Goal: Transaction & Acquisition: Purchase product/service

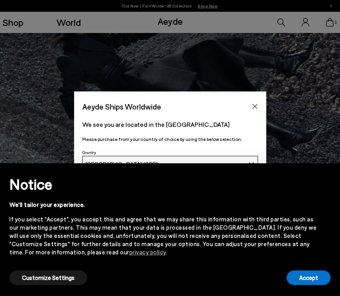
scroll to position [90, 0]
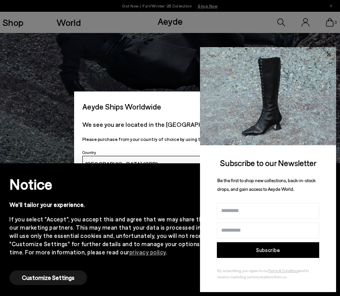
click at [326, 52] on icon at bounding box center [329, 54] width 10 height 10
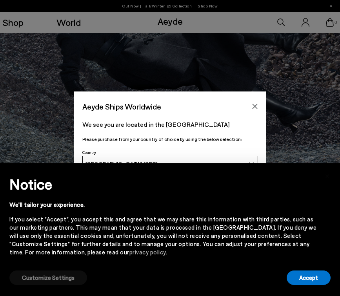
click at [42, 272] on button "Customize Settings" at bounding box center [48, 277] width 78 height 15
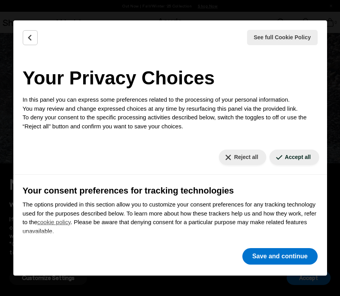
scroll to position [76, 0]
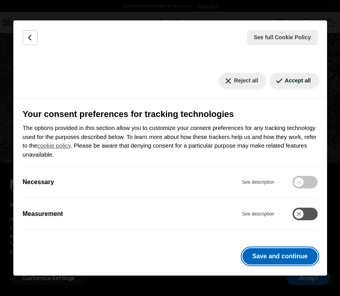
click at [253, 254] on button "Save and continue" at bounding box center [279, 256] width 75 height 16
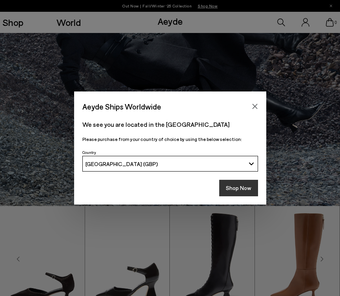
drag, startPoint x: 251, startPoint y: 104, endPoint x: 242, endPoint y: 183, distance: 79.7
click at [242, 183] on div "Aeyde Ships Worldwide We see you are located in the [GEOGRAPHIC_DATA] Please pu…" at bounding box center [170, 147] width 192 height 113
click at [242, 183] on button "Shop Now" at bounding box center [238, 188] width 39 height 16
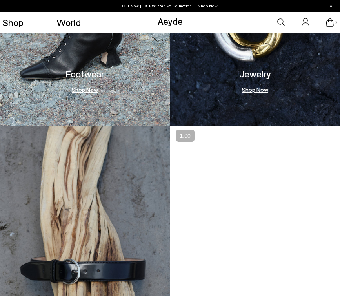
scroll to position [564, 0]
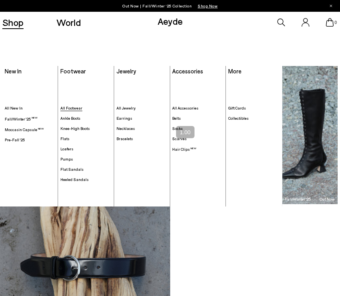
click at [67, 109] on span "All Footwear" at bounding box center [71, 108] width 22 height 5
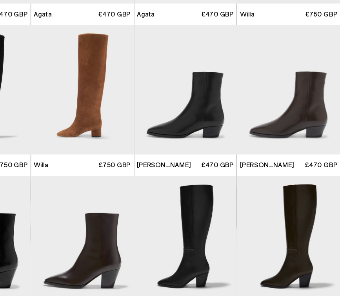
scroll to position [226, 0]
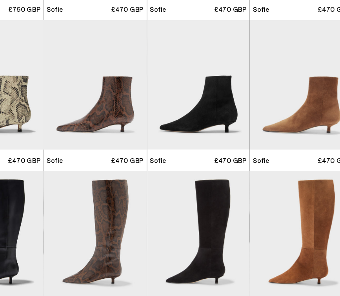
scroll to position [1598, 0]
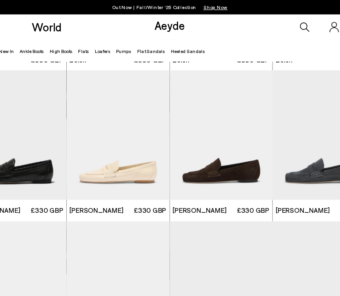
scroll to position [4086, 0]
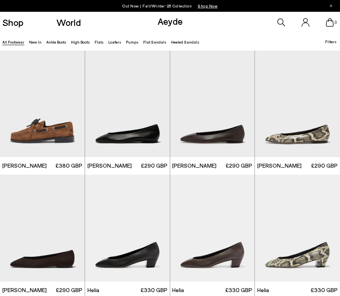
scroll to position [4598, 0]
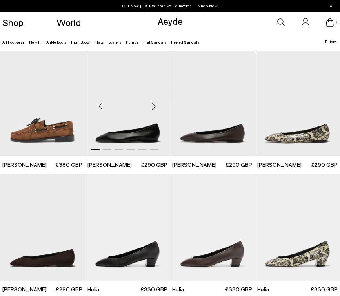
click at [155, 104] on div "Next slide" at bounding box center [154, 106] width 24 height 24
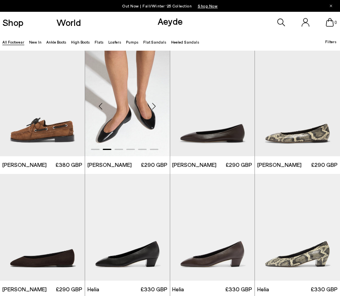
click at [155, 104] on div "Next slide" at bounding box center [154, 106] width 24 height 24
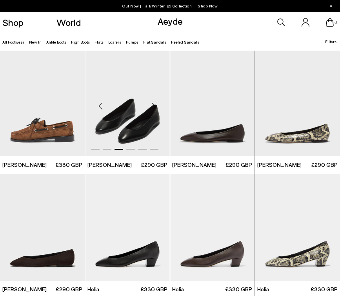
click at [155, 104] on div "Next slide" at bounding box center [154, 106] width 24 height 24
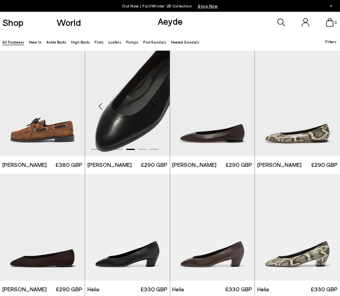
click at [155, 104] on div "Next slide" at bounding box center [154, 106] width 24 height 24
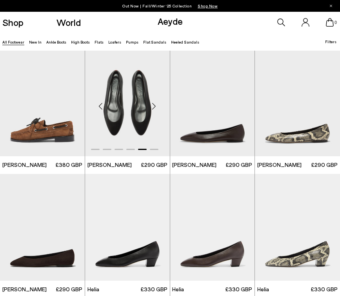
click at [155, 104] on div "Next slide" at bounding box center [154, 106] width 24 height 24
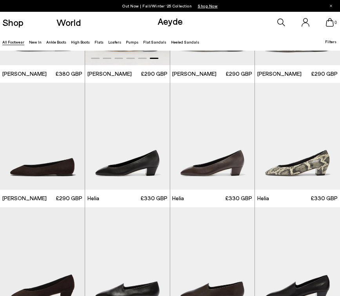
scroll to position [4691, 0]
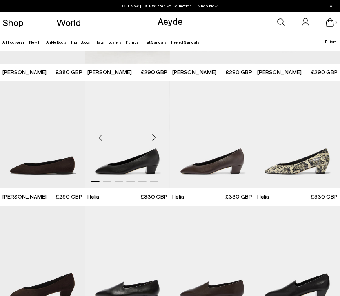
click at [151, 138] on div "Next slide" at bounding box center [154, 138] width 24 height 24
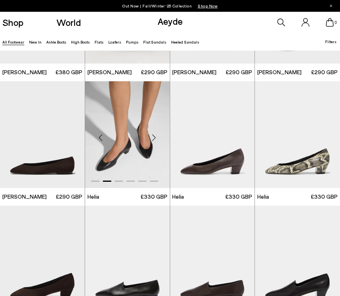
click at [151, 138] on div "Next slide" at bounding box center [154, 138] width 24 height 24
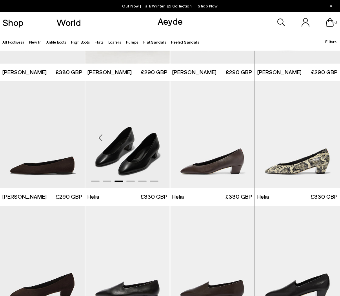
click at [151, 138] on div "Next slide" at bounding box center [154, 138] width 24 height 24
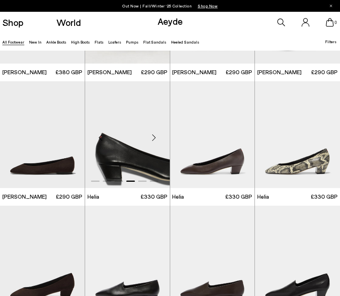
click at [151, 138] on div "Next slide" at bounding box center [154, 138] width 24 height 24
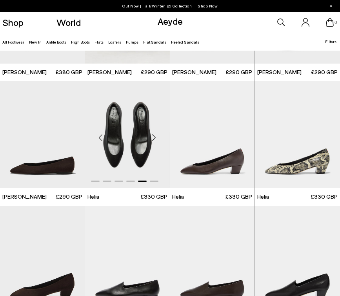
click at [151, 138] on div "Next slide" at bounding box center [154, 138] width 24 height 24
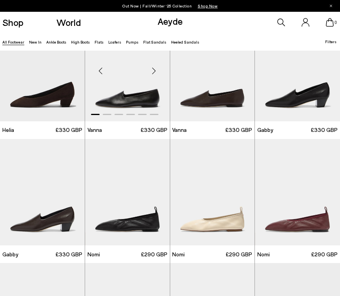
scroll to position [4882, 0]
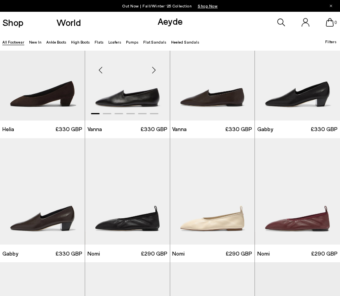
click at [151, 70] on div "Next slide" at bounding box center [154, 70] width 24 height 24
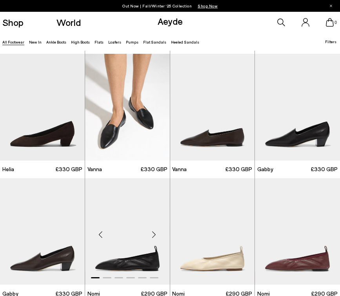
scroll to position [4835, 0]
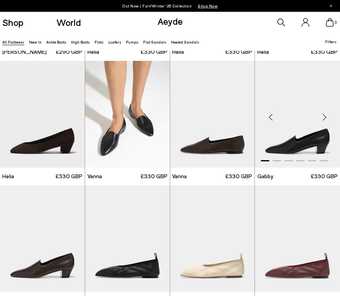
click at [327, 116] on div "Next slide" at bounding box center [325, 118] width 24 height 24
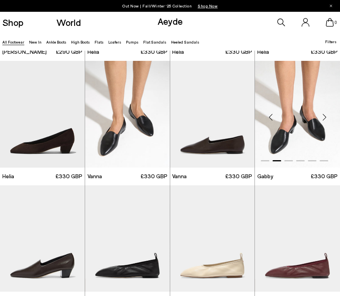
click at [327, 116] on div "Next slide" at bounding box center [325, 118] width 24 height 24
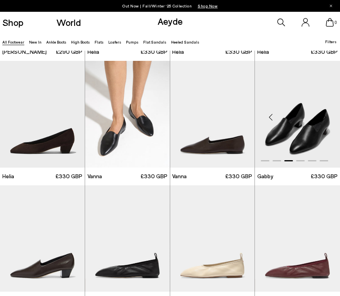
click at [327, 116] on div "Next slide" at bounding box center [325, 118] width 24 height 24
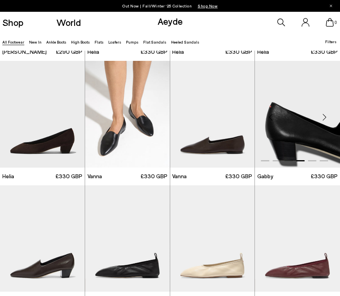
click at [327, 116] on div "Next slide" at bounding box center [325, 118] width 24 height 24
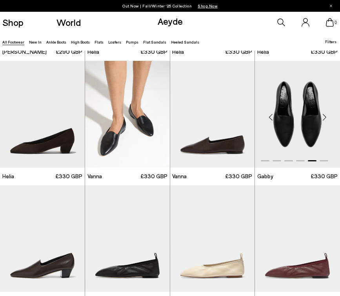
click at [327, 116] on div "Next slide" at bounding box center [325, 118] width 24 height 24
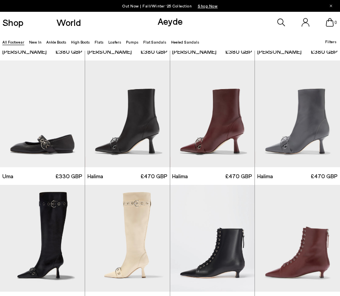
scroll to position [5639, 0]
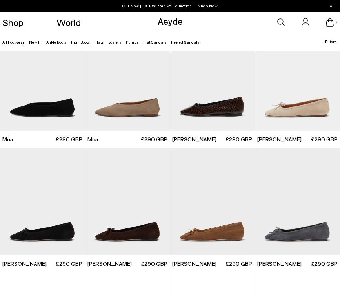
scroll to position [6491, 0]
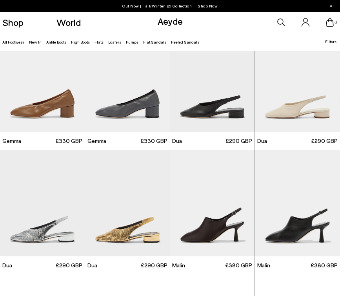
scroll to position [7126, 0]
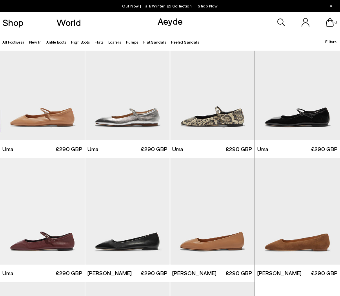
scroll to position [7975, 0]
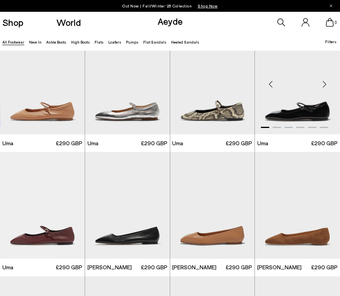
click at [325, 85] on div "Next slide" at bounding box center [325, 84] width 24 height 24
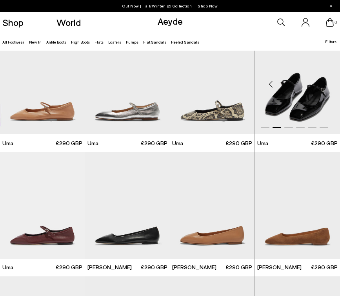
click at [325, 85] on div "Next slide" at bounding box center [325, 84] width 24 height 24
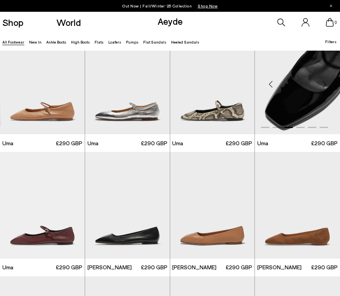
click at [325, 85] on div "Next slide" at bounding box center [325, 84] width 24 height 24
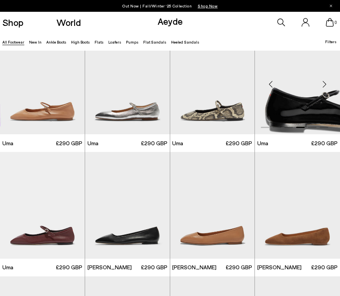
click at [325, 85] on div "Next slide" at bounding box center [325, 84] width 24 height 24
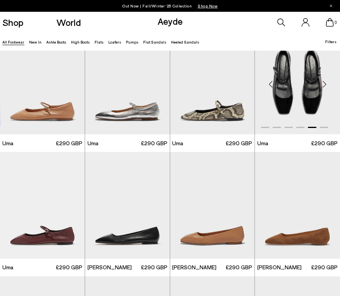
click at [325, 85] on div "Next slide" at bounding box center [325, 84] width 24 height 24
